Goal: Entertainment & Leisure: Consume media (video, audio)

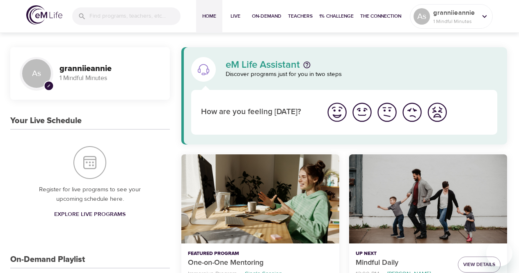
scroll to position [116, 0]
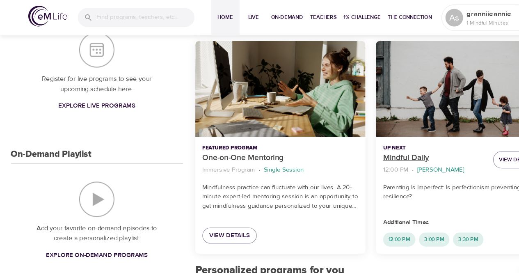
click at [375, 141] on p "Mindful Daily" at bounding box center [404, 146] width 96 height 11
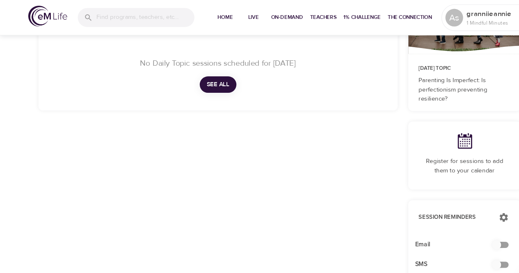
drag, startPoint x: 141, startPoint y: 2, endPoint x: 110, endPoint y: 149, distance: 150.1
click at [110, 149] on div "Fri 19 Sat 20 Sun 21 Mon 22 Tue 23 Wed 24 Thu 25 Fri 26 Sat 27 Sun 28 Mon 29 Tu…" at bounding box center [202, 198] width 343 height 463
drag, startPoint x: 276, startPoint y: 1, endPoint x: 340, endPoint y: -21, distance: 67.1
click at [340, 0] on html "Home Live On-Demand Teachers 1% Challenge The Connection As granniieannie 1 Min…" at bounding box center [259, 250] width 519 height 732
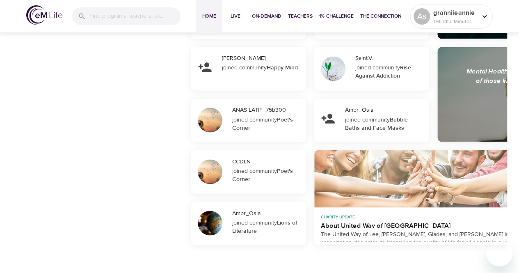
scroll to position [668, 0]
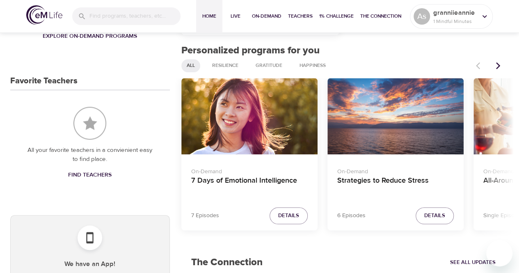
scroll to position [316, 0]
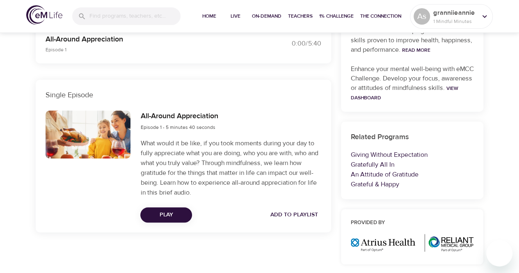
scroll to position [275, 0]
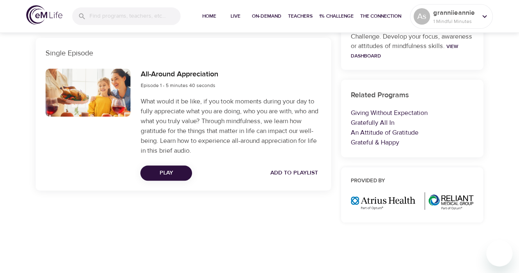
scroll to position [316, 0]
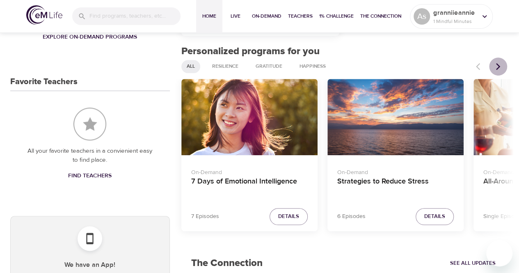
click at [497, 66] on icon "Next items" at bounding box center [498, 66] width 8 height 8
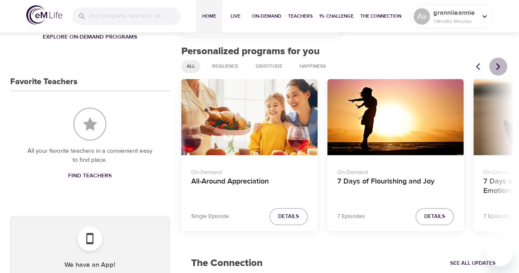
click at [497, 66] on icon "Next items" at bounding box center [498, 66] width 8 height 8
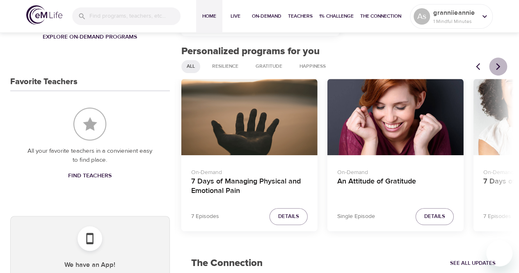
click at [497, 66] on icon "Next items" at bounding box center [498, 66] width 8 height 8
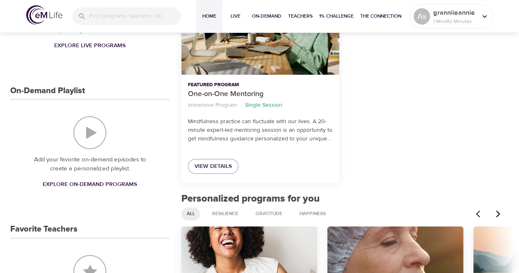
scroll to position [168, 0]
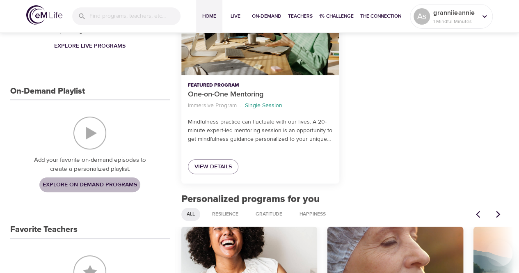
click at [120, 180] on span "Explore On-Demand Programs" at bounding box center [90, 185] width 94 height 10
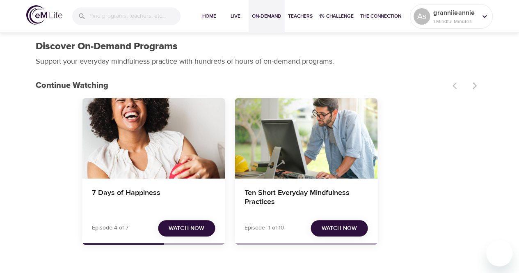
click at [257, 135] on div "7 Days of Happiness Episode 4 of 7 Watch Now Ten Short Everyday Mindfulness Pra…" at bounding box center [306, 174] width 448 height 153
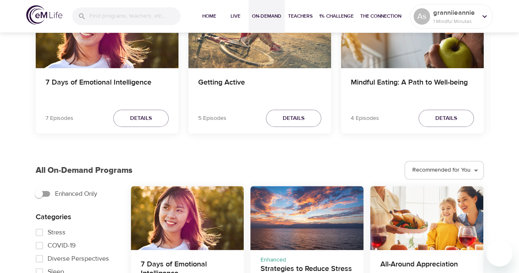
scroll to position [345, 0]
